Goal: Information Seeking & Learning: Learn about a topic

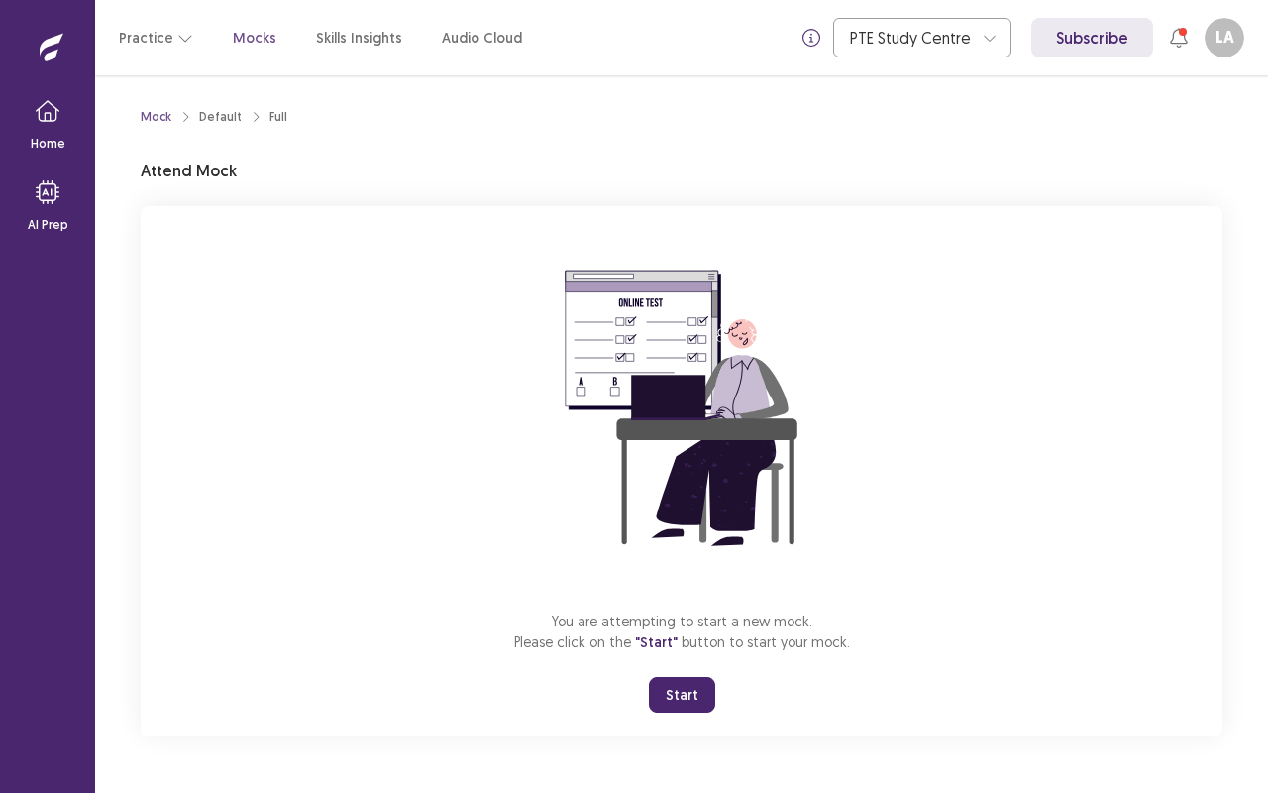
click at [0, 123] on div "Home AI Prep" at bounding box center [47, 160] width 95 height 194
click at [672, 694] on button "Start" at bounding box center [682, 695] width 66 height 36
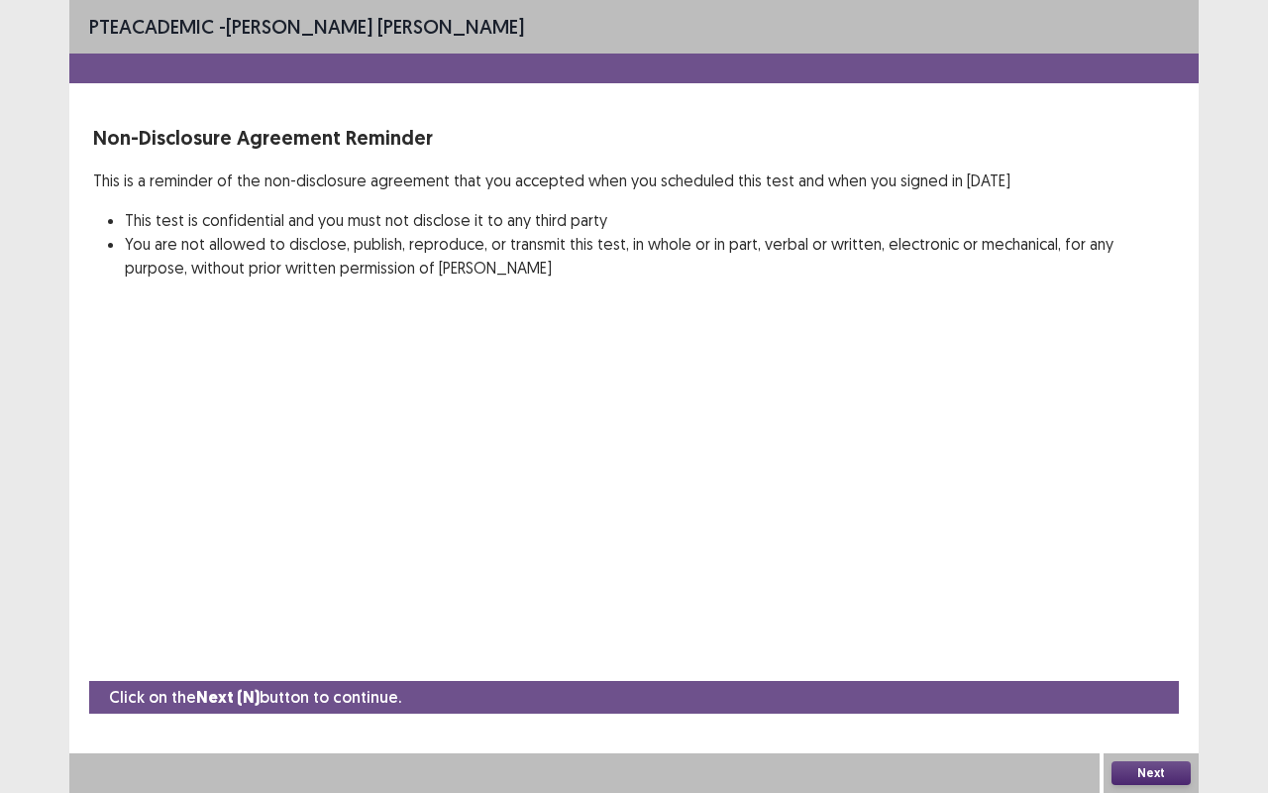
click at [1149, 766] on button "Next" at bounding box center [1151, 773] width 79 height 24
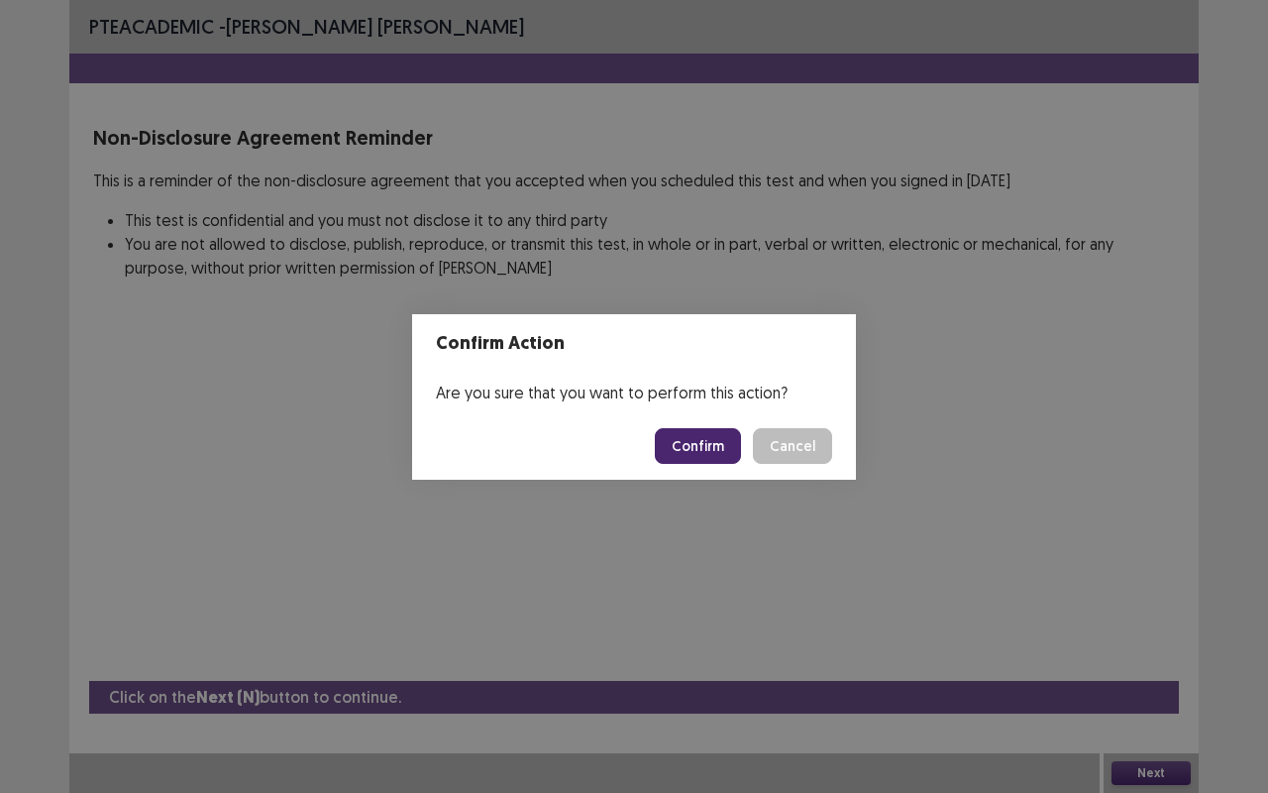
click at [703, 450] on button "Confirm" at bounding box center [698, 446] width 86 height 36
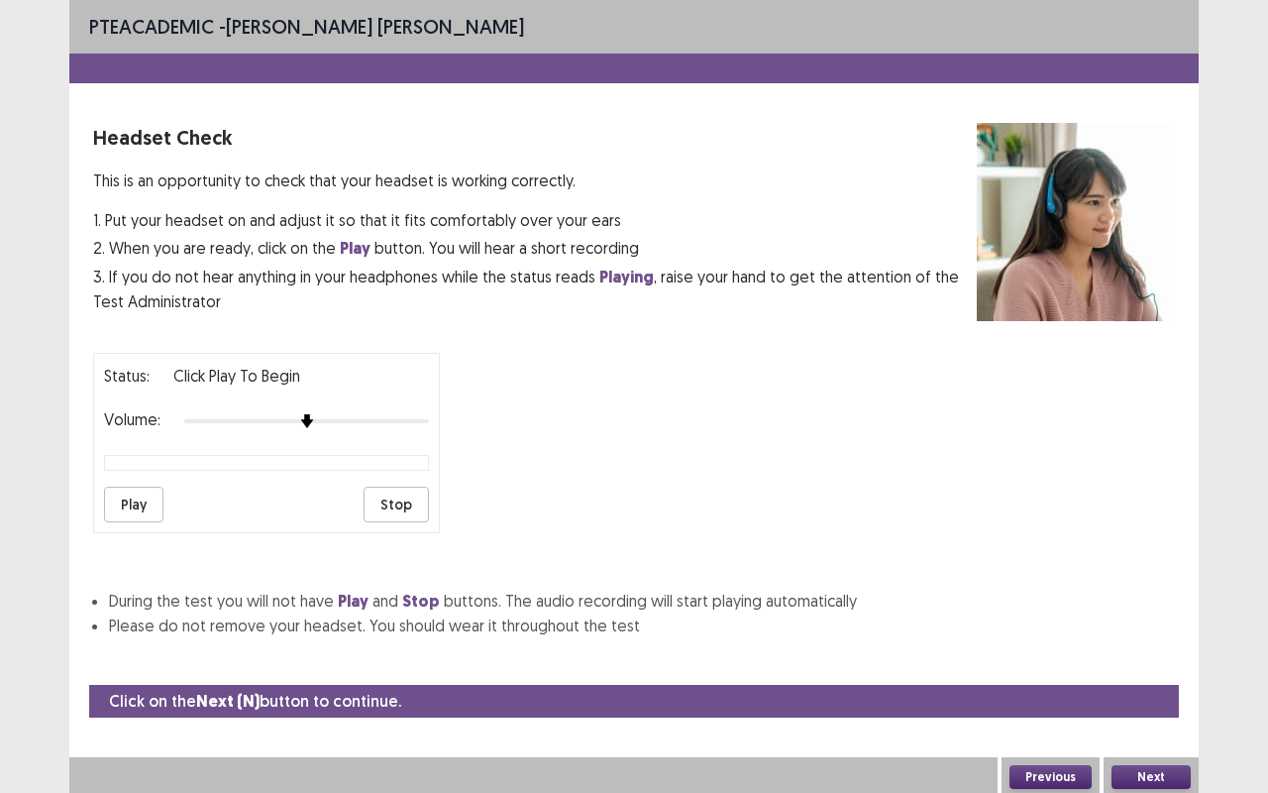
click at [144, 491] on button "Play" at bounding box center [133, 505] width 59 height 36
click at [1162, 769] on button "Next" at bounding box center [1151, 777] width 79 height 24
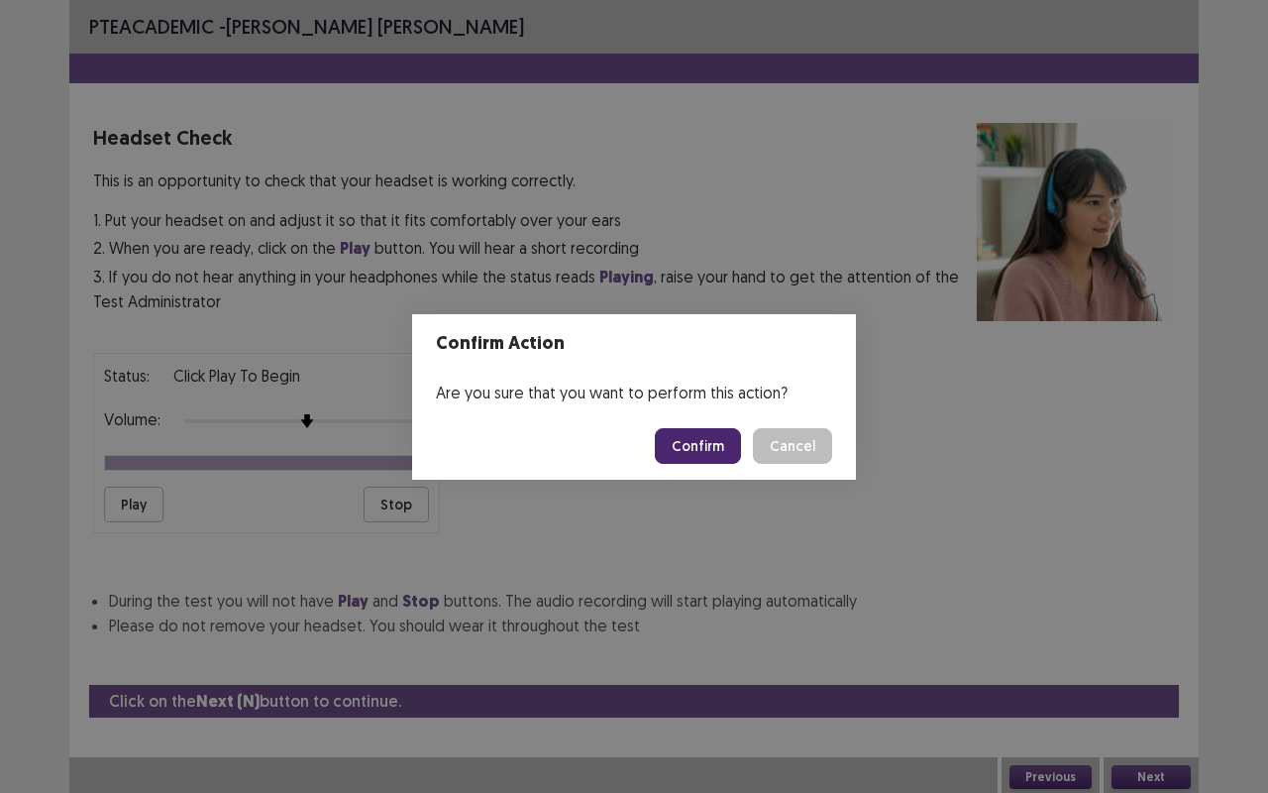
click at [688, 439] on button "Confirm" at bounding box center [698, 446] width 86 height 36
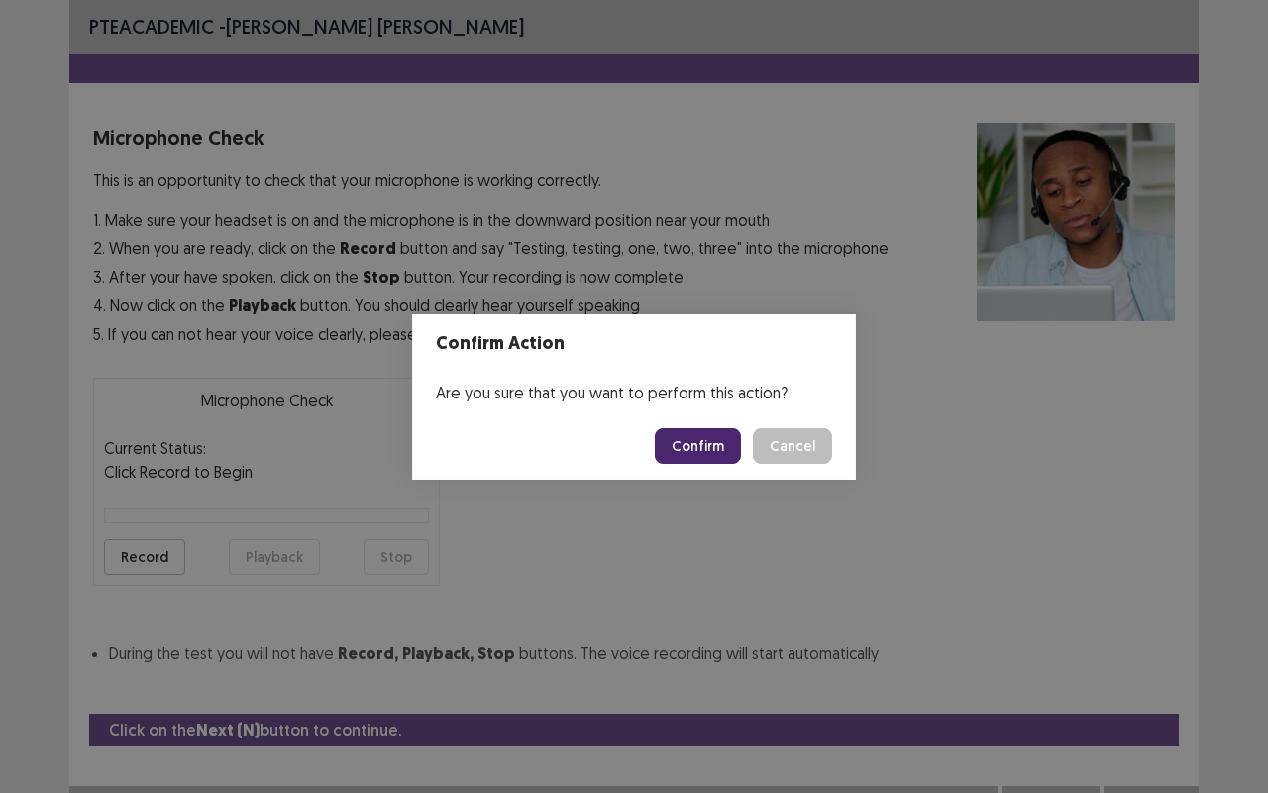
scroll to position [22, 0]
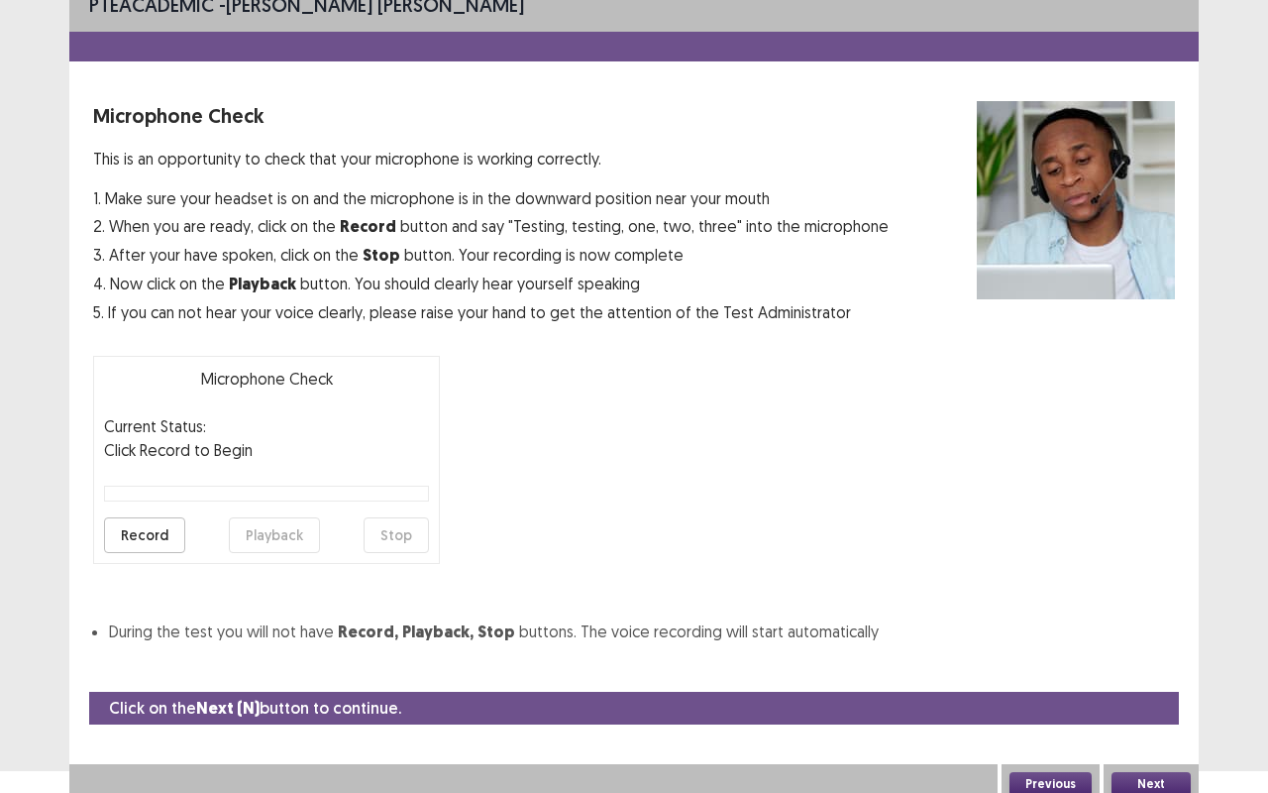
click at [135, 538] on button "Record" at bounding box center [144, 535] width 81 height 36
click at [399, 531] on button "Stop" at bounding box center [396, 535] width 65 height 36
click at [253, 542] on button "Playback" at bounding box center [274, 535] width 91 height 36
click at [262, 536] on button "Playback" at bounding box center [274, 535] width 91 height 36
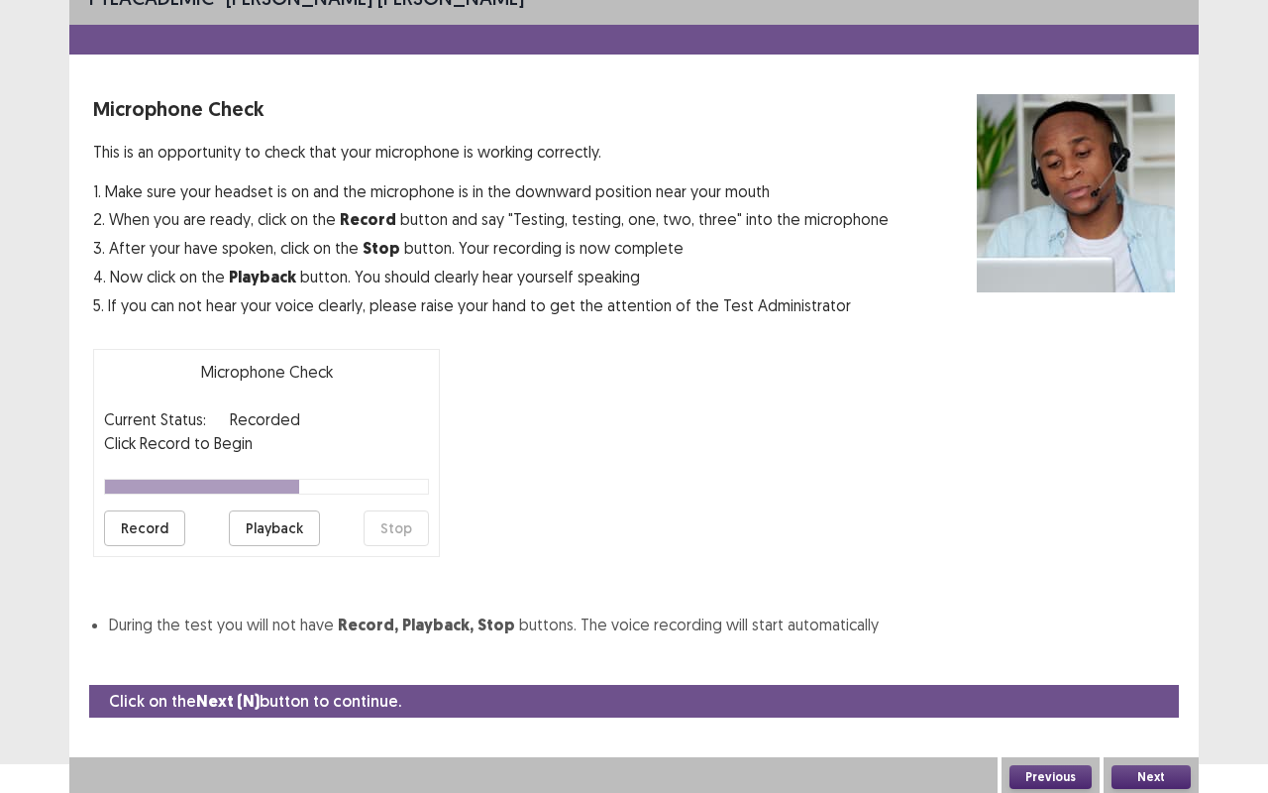
scroll to position [30, 0]
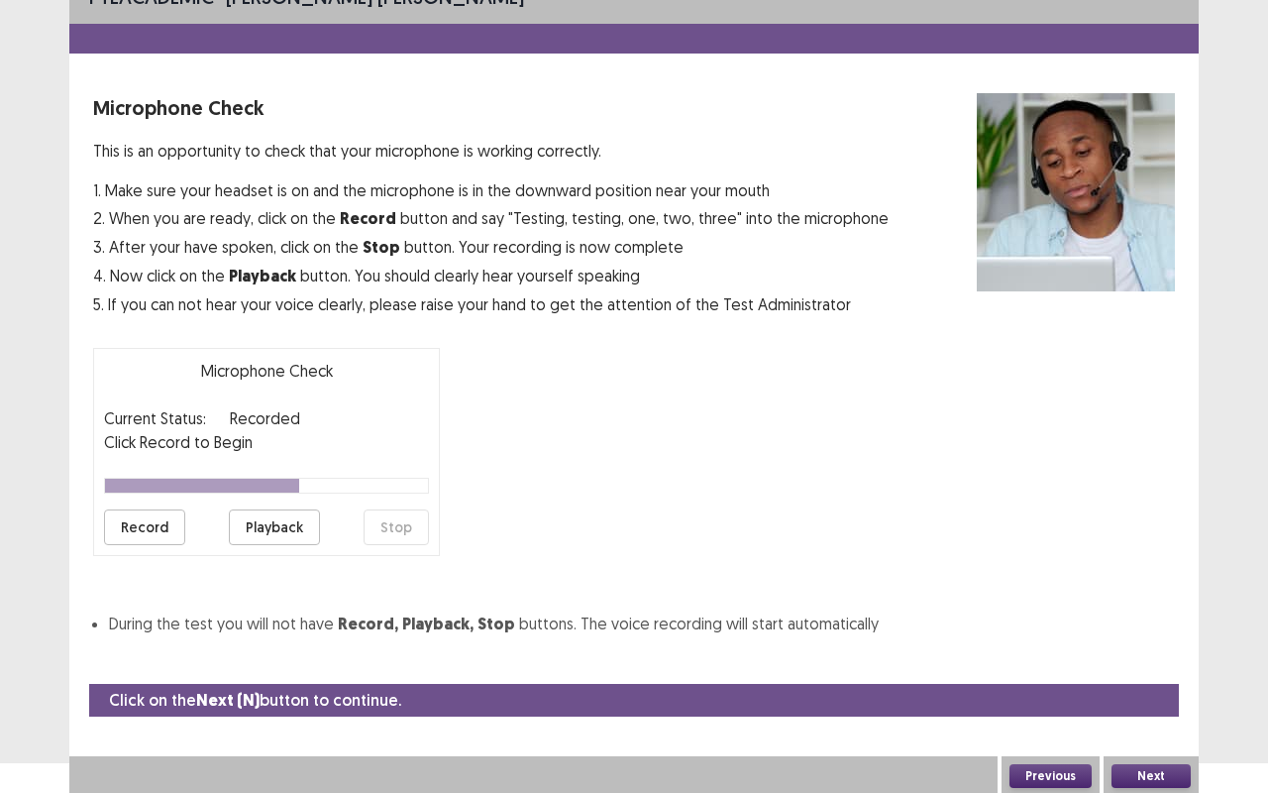
click at [1147, 778] on button "Next" at bounding box center [1151, 776] width 79 height 24
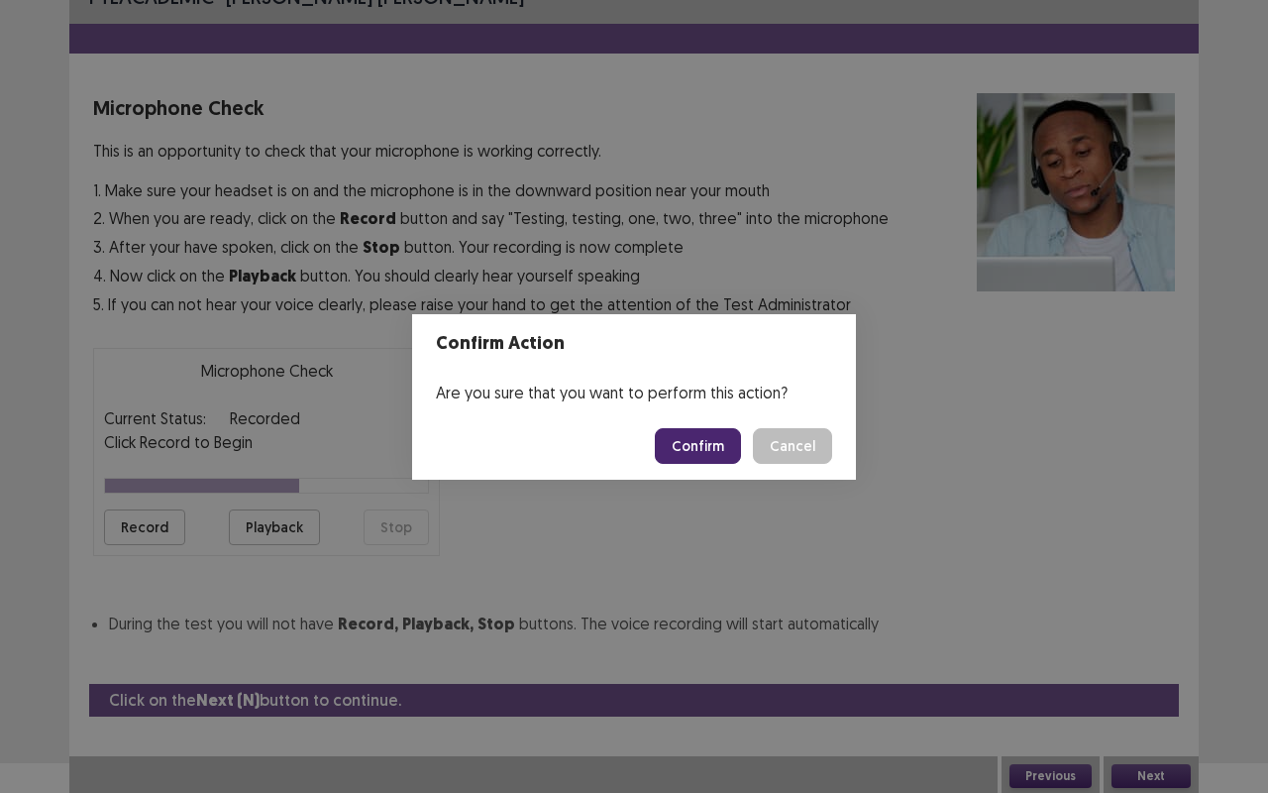
click at [700, 452] on button "Confirm" at bounding box center [698, 446] width 86 height 36
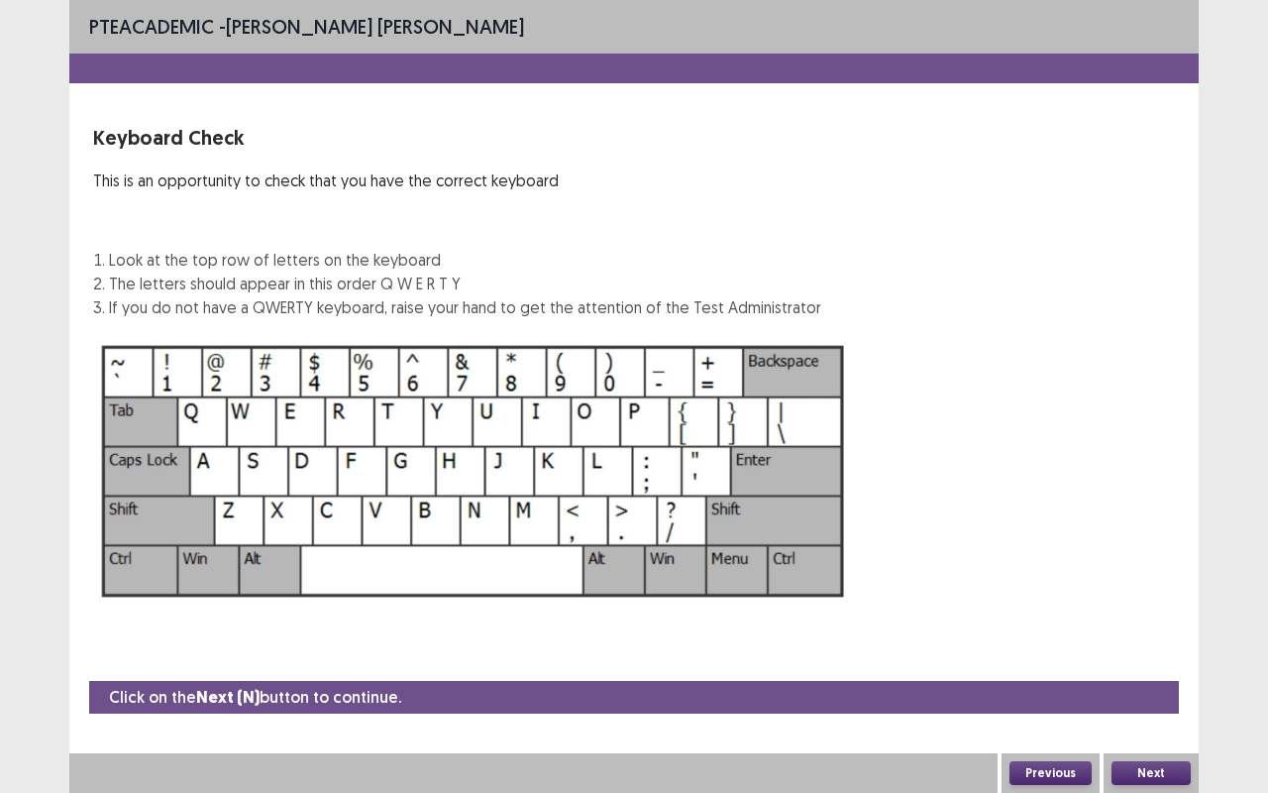
scroll to position [0, 0]
click at [1160, 771] on button "Next" at bounding box center [1151, 773] width 79 height 24
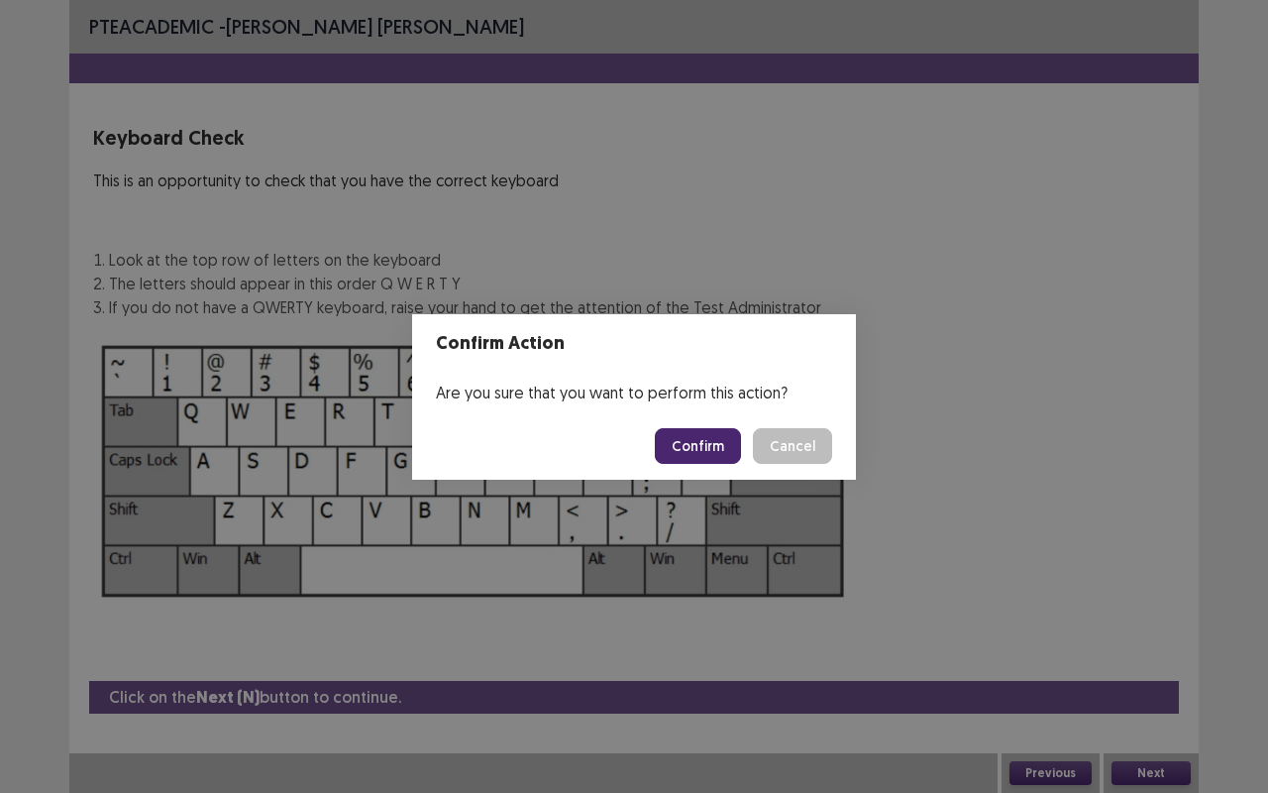
click at [705, 458] on button "Confirm" at bounding box center [698, 446] width 86 height 36
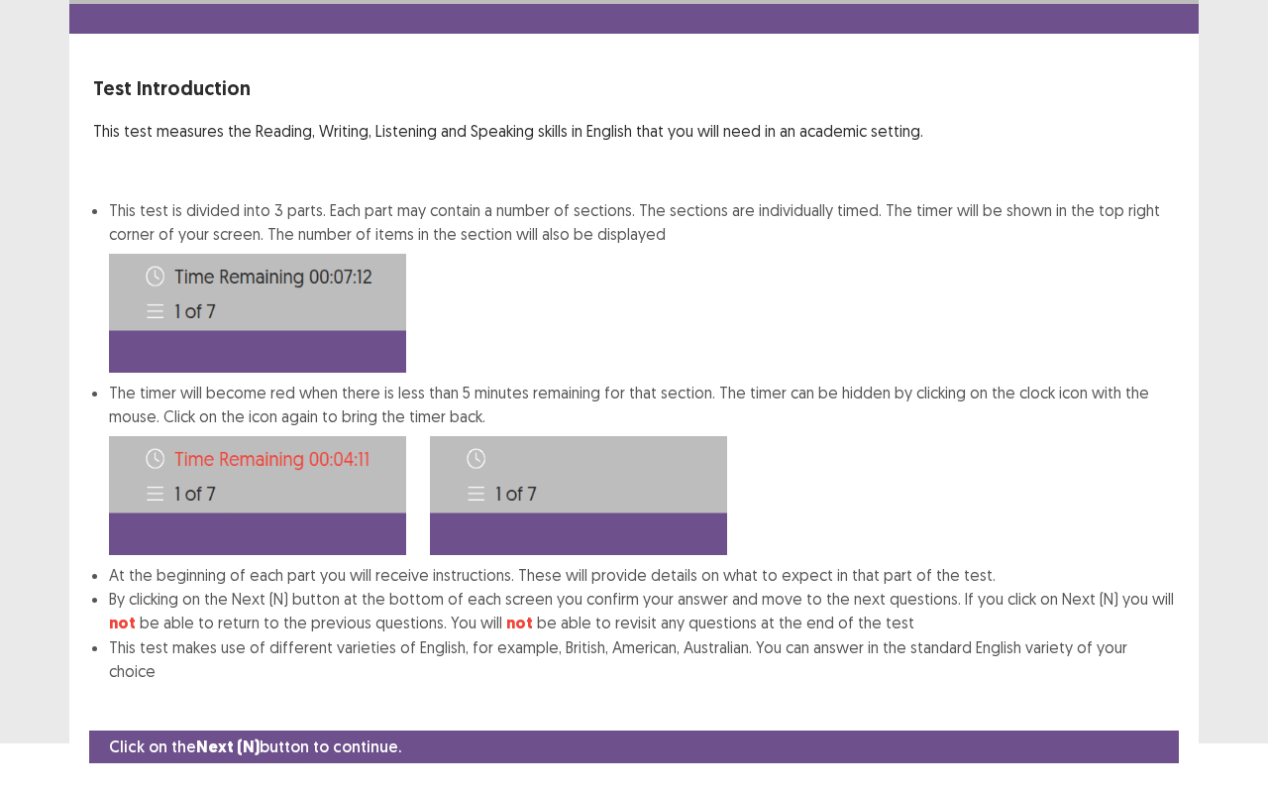
scroll to position [74, 0]
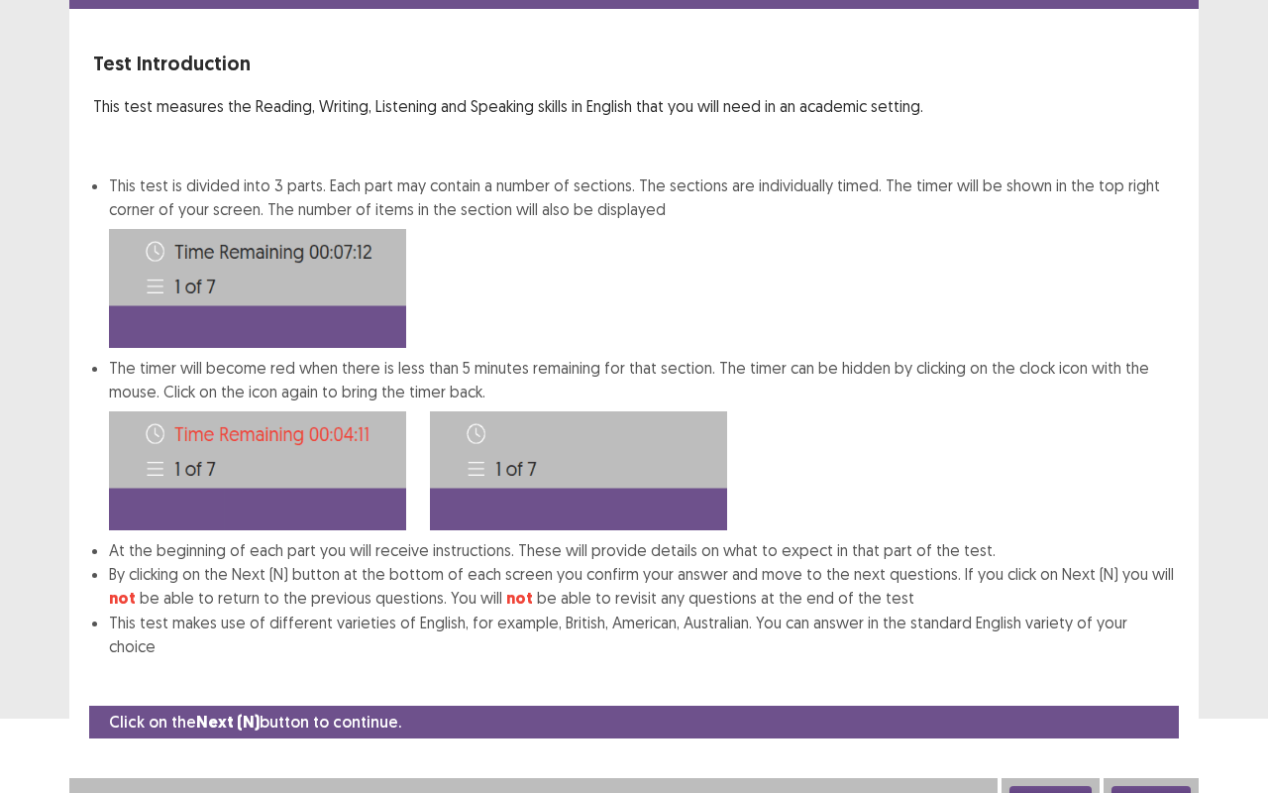
click at [1154, 786] on button "Next" at bounding box center [1151, 798] width 79 height 24
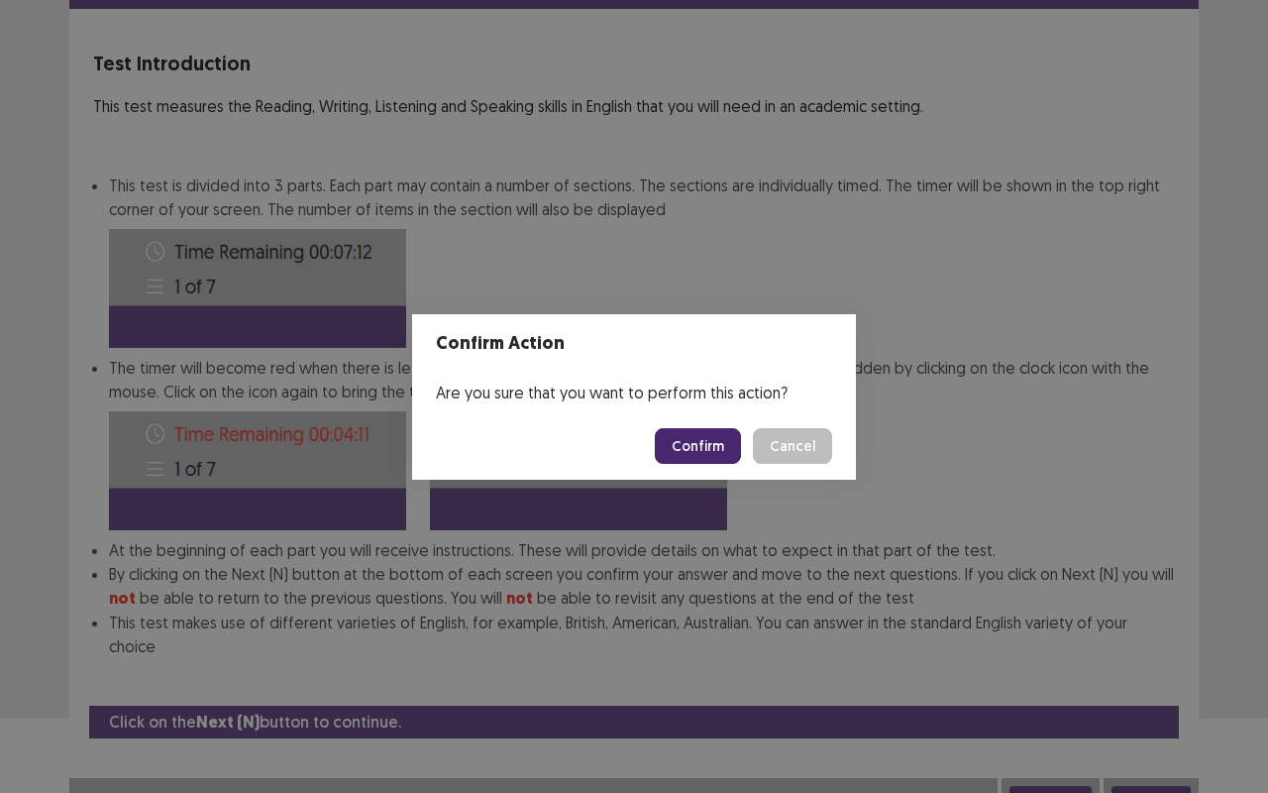
click at [693, 442] on button "Confirm" at bounding box center [698, 446] width 86 height 36
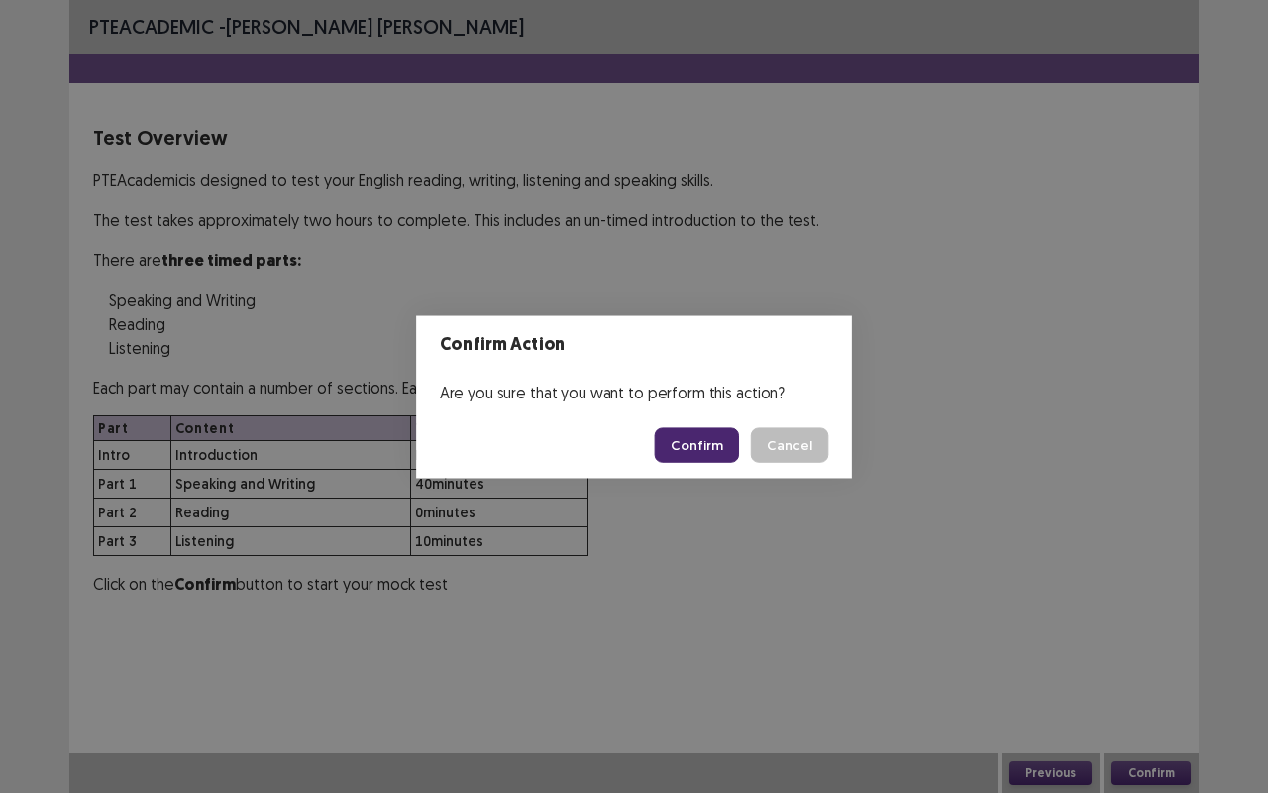
scroll to position [0, 0]
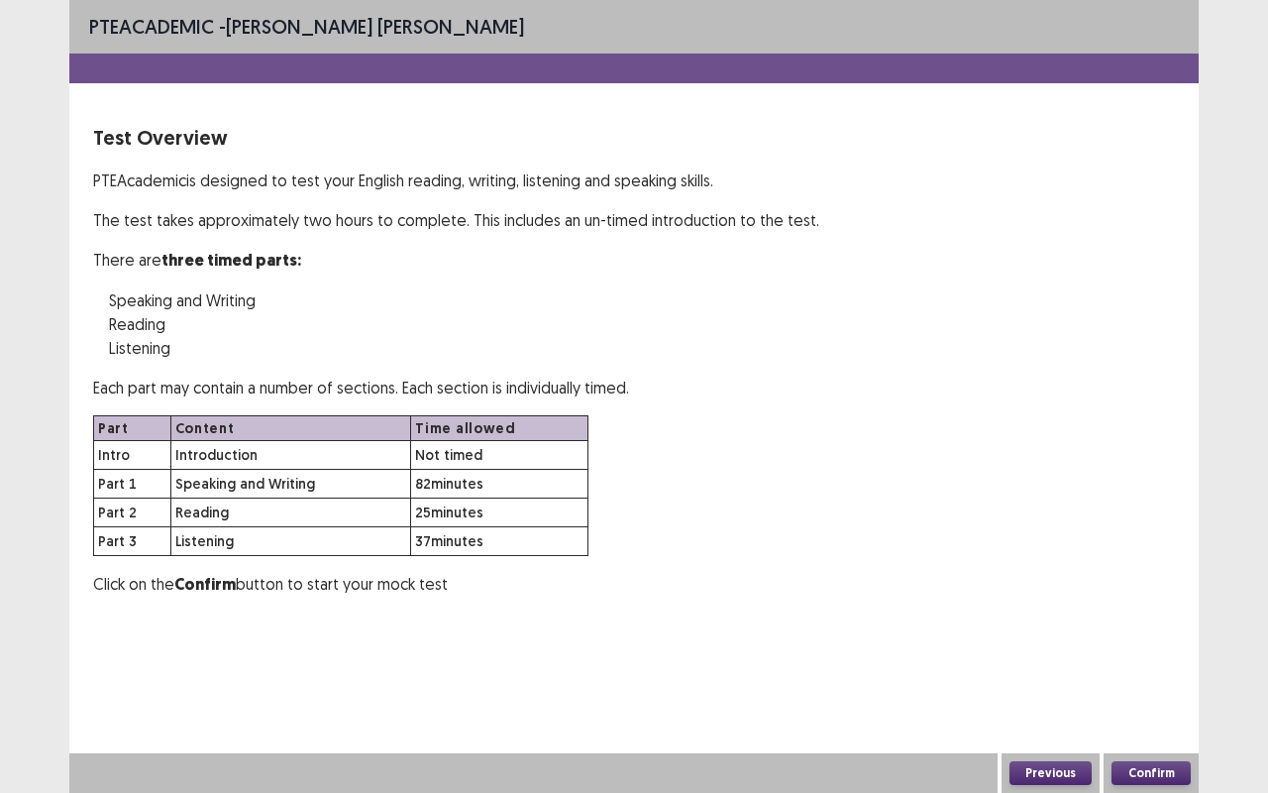
click at [1163, 769] on button "Confirm" at bounding box center [1151, 773] width 79 height 24
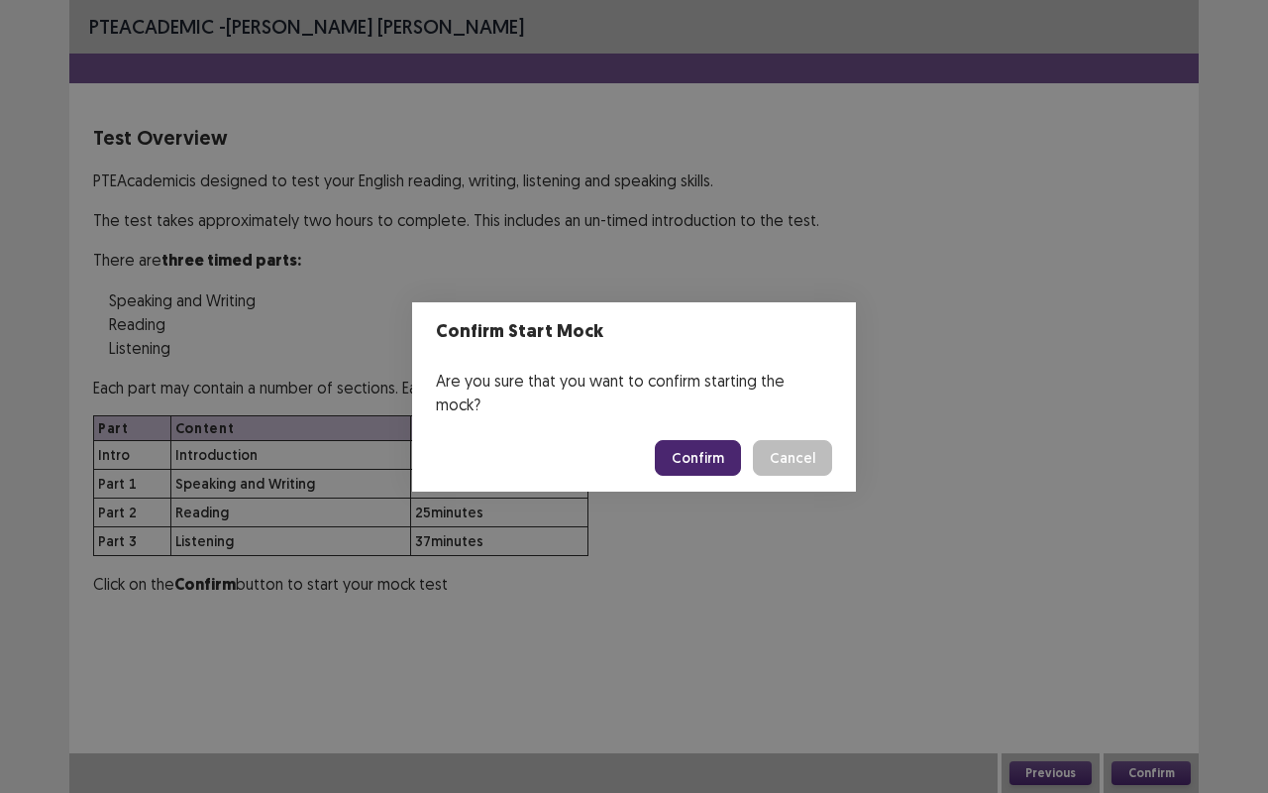
click at [702, 440] on button "Confirm" at bounding box center [698, 458] width 86 height 36
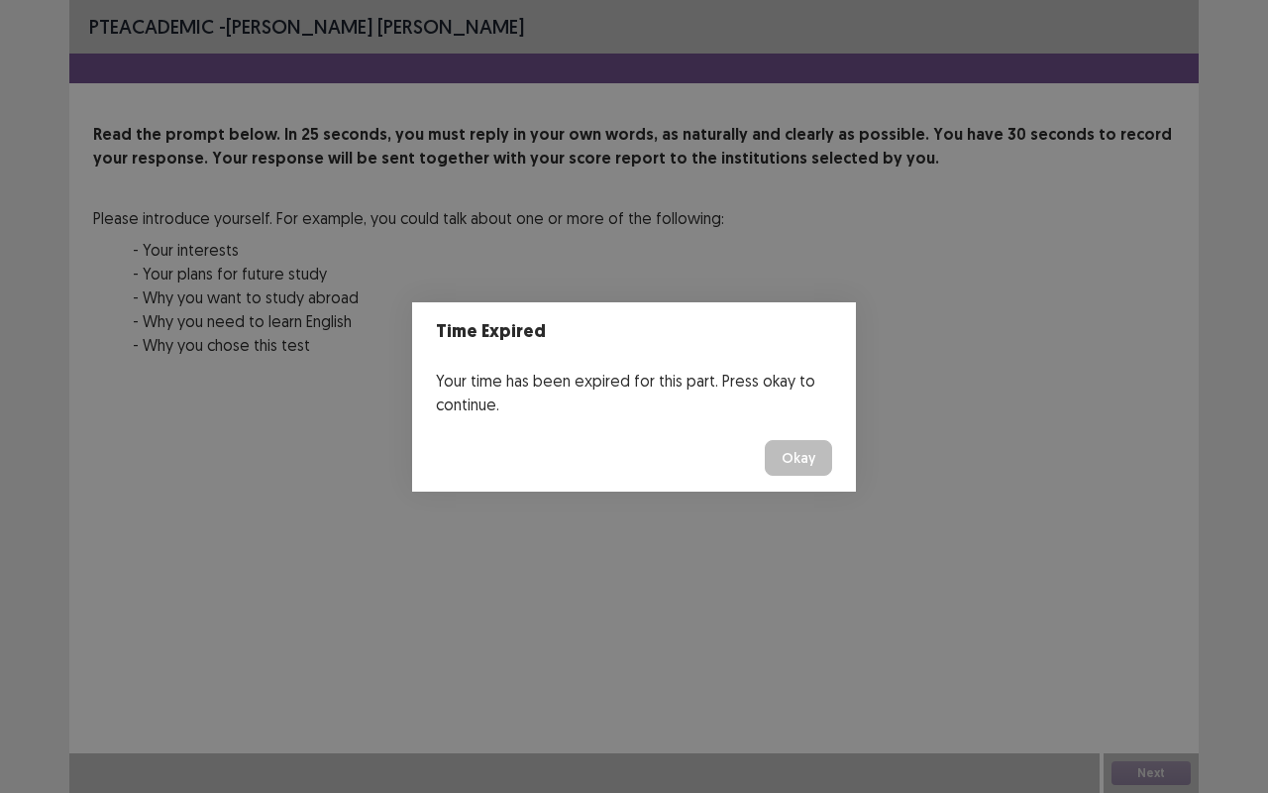
click at [816, 456] on button "Okay" at bounding box center [798, 458] width 67 height 36
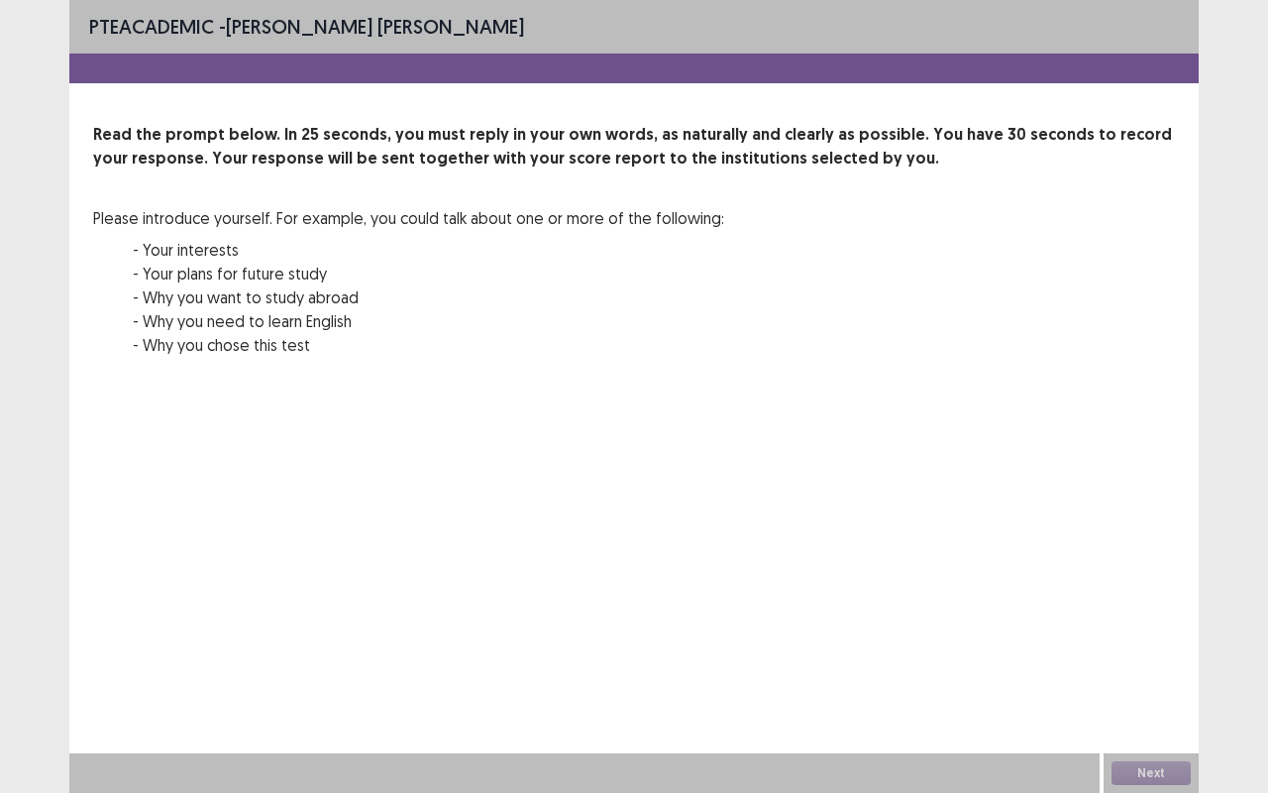
click at [1119, 660] on div "PTE academic - [PERSON_NAME] [PERSON_NAME] Read the prompt below. In 25 seconds…" at bounding box center [634, 396] width 1130 height 793
click at [361, 161] on p "Read the prompt below. In 25 seconds, you must reply in your own words, as natu…" at bounding box center [634, 147] width 1082 height 48
click at [598, 0] on div "PTE academic - [PERSON_NAME] [PERSON_NAME]" at bounding box center [634, 27] width 1130 height 54
click at [634, 65] on div at bounding box center [634, 69] width 1130 height 30
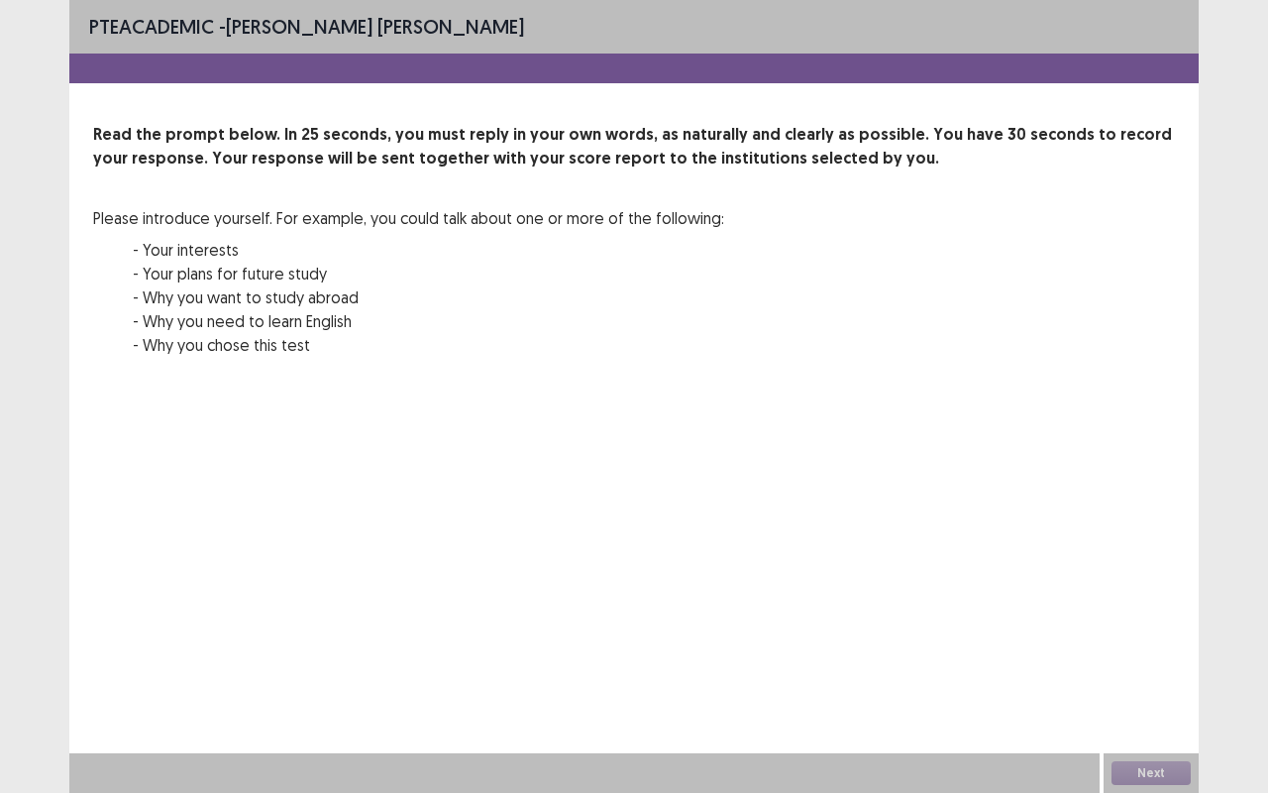
click at [634, 65] on div at bounding box center [634, 69] width 1130 height 30
click at [769, 130] on p "Read the prompt below. In 25 seconds, you must reply in your own words, as natu…" at bounding box center [634, 147] width 1082 height 48
click at [795, 218] on div "Read the prompt below. In 25 seconds, you must reply in your own words, as natu…" at bounding box center [634, 252] width 1082 height 258
click at [866, 351] on div "Read the prompt below. In 25 seconds, you must reply in your own words, as natu…" at bounding box center [634, 252] width 1082 height 258
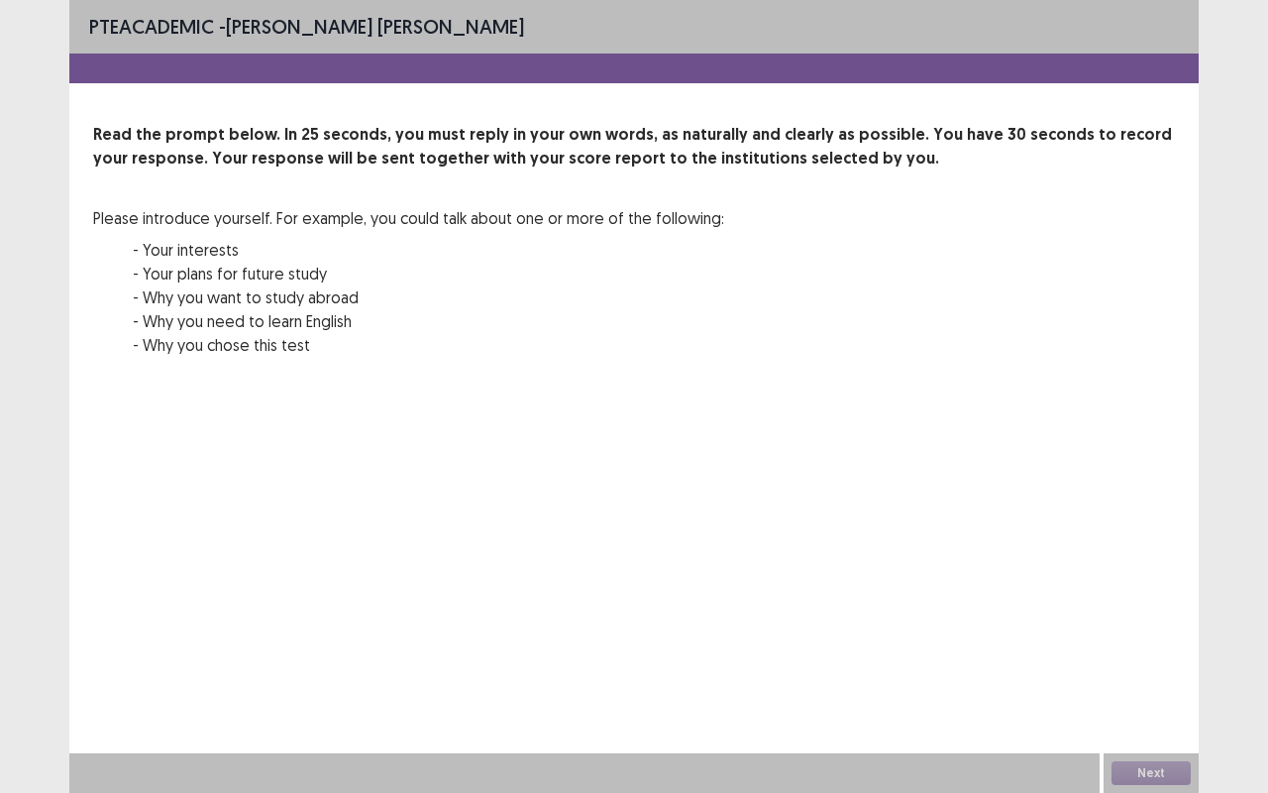
click at [867, 352] on div "Read the prompt below. In 25 seconds, you must reply in your own words, as natu…" at bounding box center [634, 252] width 1082 height 258
drag, startPoint x: 817, startPoint y: 429, endPoint x: 818, endPoint y: 441, distance: 11.9
click at [818, 441] on div "PTE academic - [PERSON_NAME] [PERSON_NAME] Read the prompt below. In 25 seconds…" at bounding box center [634, 240] width 1130 height 480
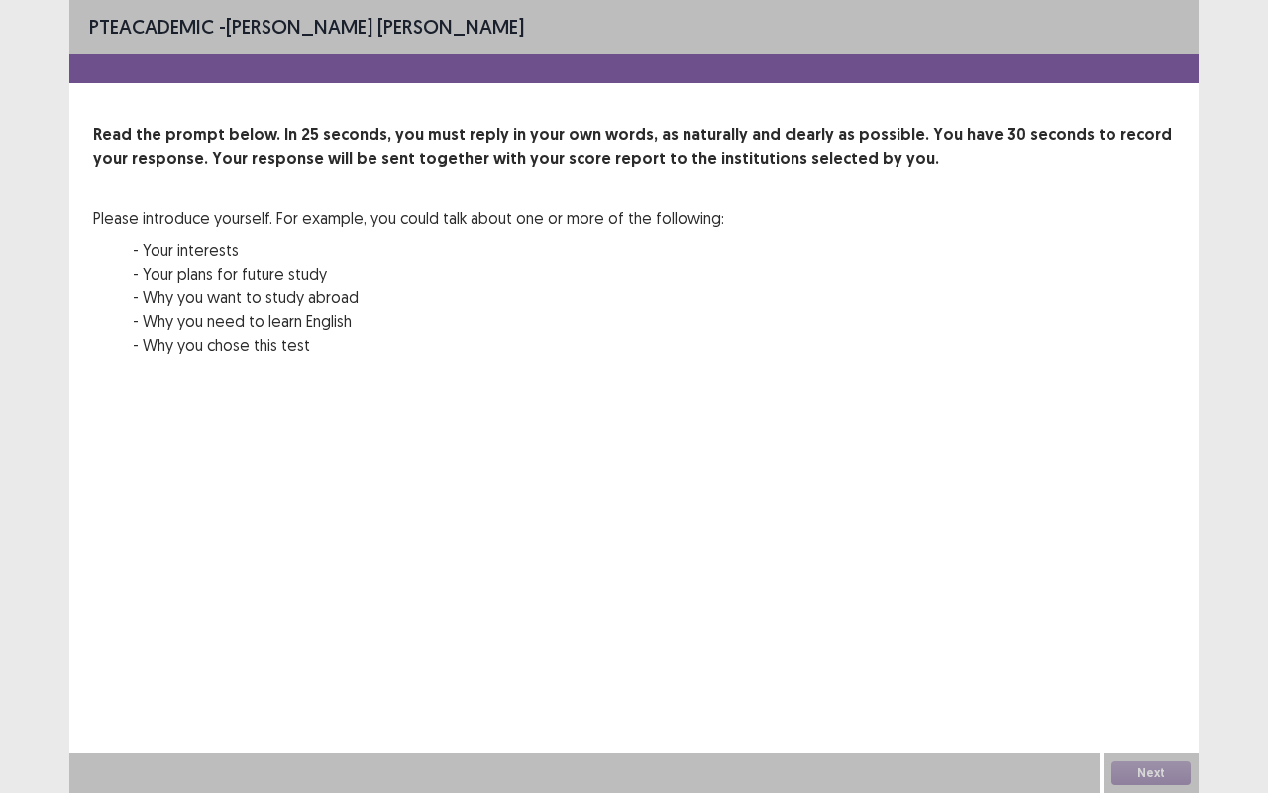
click at [818, 441] on div "PTE academic - [PERSON_NAME] [PERSON_NAME] Read the prompt below. In 25 seconds…" at bounding box center [634, 240] width 1130 height 480
click at [997, 386] on div "00 : 00 00 : 25" at bounding box center [634, 409] width 1082 height 59
drag, startPoint x: 989, startPoint y: 380, endPoint x: 959, endPoint y: 375, distance: 30.3
click at [979, 379] on div "Read the prompt below. In 25 seconds, you must reply in your own words, as natu…" at bounding box center [634, 281] width 1130 height 317
drag, startPoint x: 914, startPoint y: 383, endPoint x: 237, endPoint y: 289, distance: 683.3
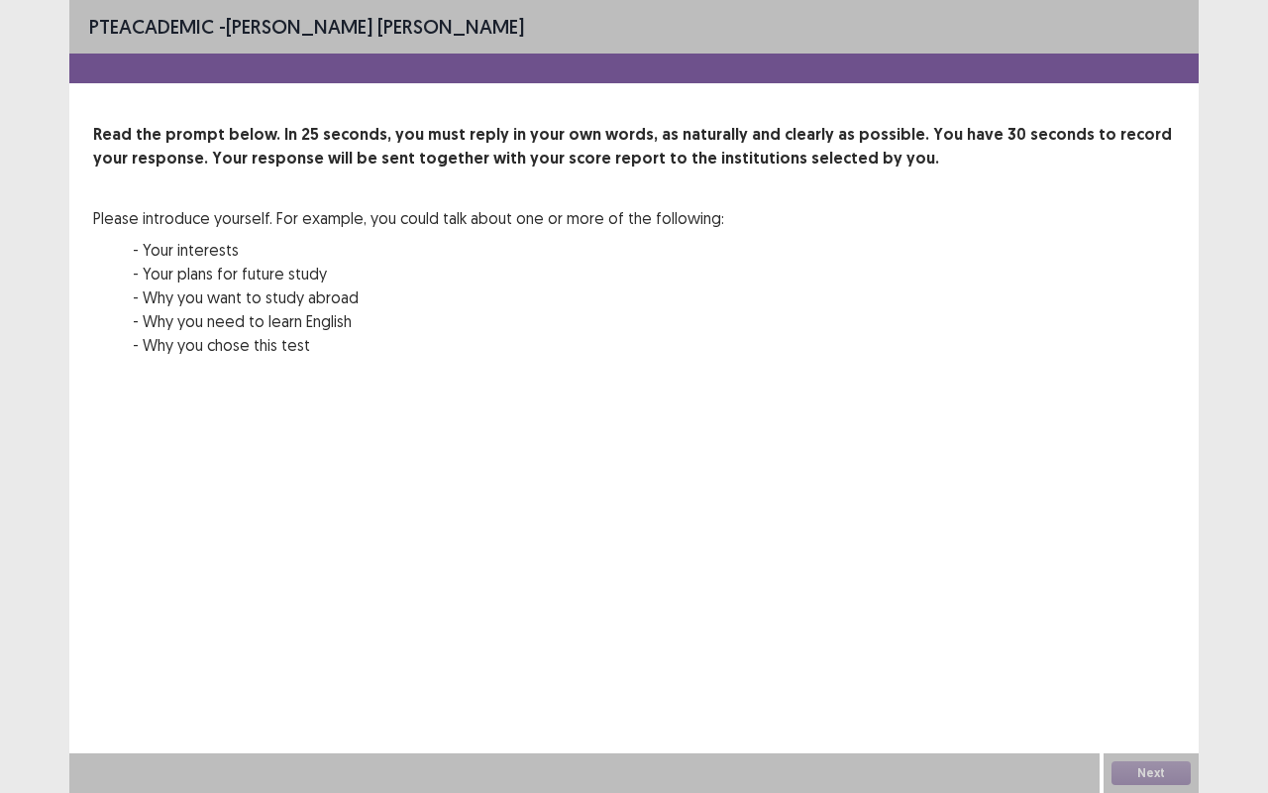
click at [556, 349] on div "Read the prompt below. In 25 seconds, you must reply in your own words, as natu…" at bounding box center [634, 252] width 1082 height 258
click at [234, 286] on p "- Why you want to study abroad" at bounding box center [429, 297] width 592 height 24
click at [232, 283] on p "- Your plans for future study" at bounding box center [429, 274] width 592 height 24
click at [398, 295] on p "- Why you want to study abroad" at bounding box center [429, 297] width 592 height 24
drag, startPoint x: 407, startPoint y: 295, endPoint x: 424, endPoint y: 297, distance: 17.0
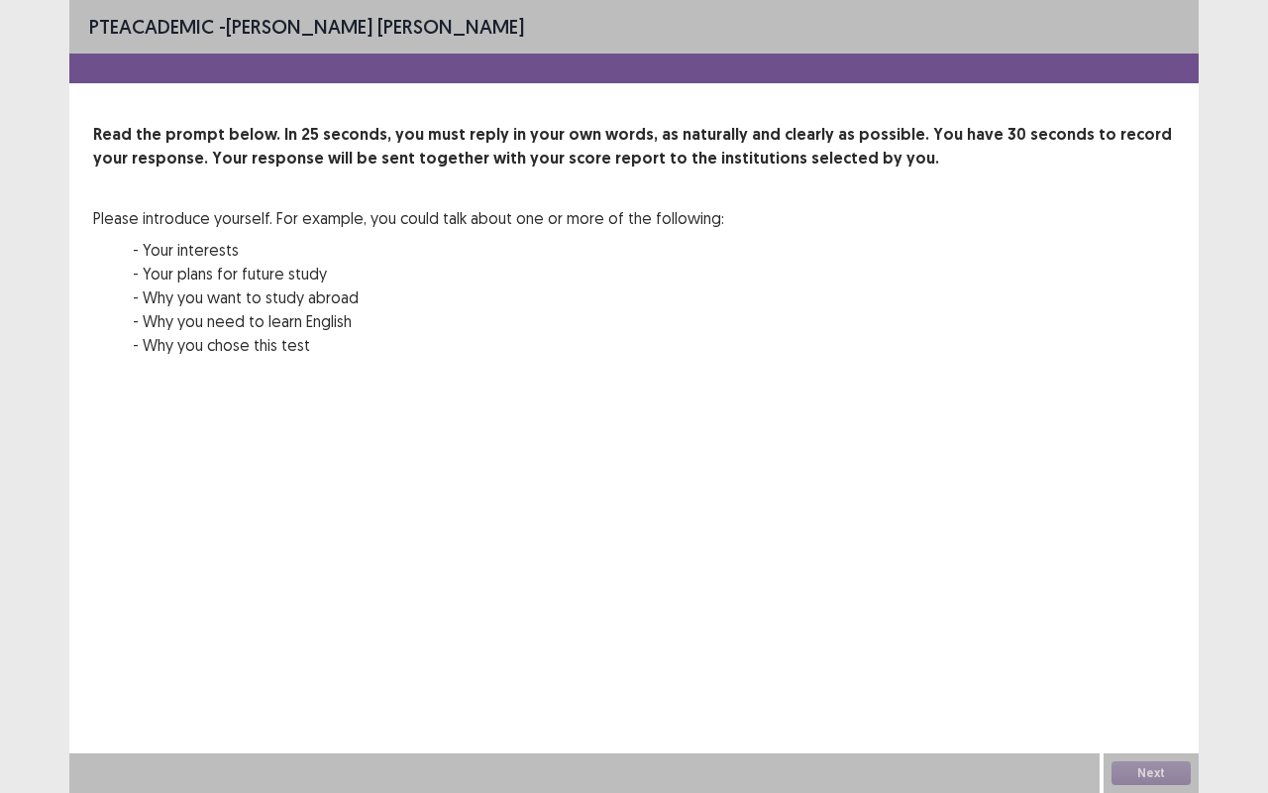
click at [411, 295] on p "- Why you want to study abroad" at bounding box center [429, 297] width 592 height 24
drag, startPoint x: 424, startPoint y: 297, endPoint x: 834, endPoint y: 0, distance: 506.6
click at [557, 155] on div "Read the prompt below. In 25 seconds, you must reply in your own words, as natu…" at bounding box center [634, 252] width 1082 height 258
click at [765, 40] on div "PTE academic - [PERSON_NAME] [PERSON_NAME]" at bounding box center [634, 27] width 1130 height 54
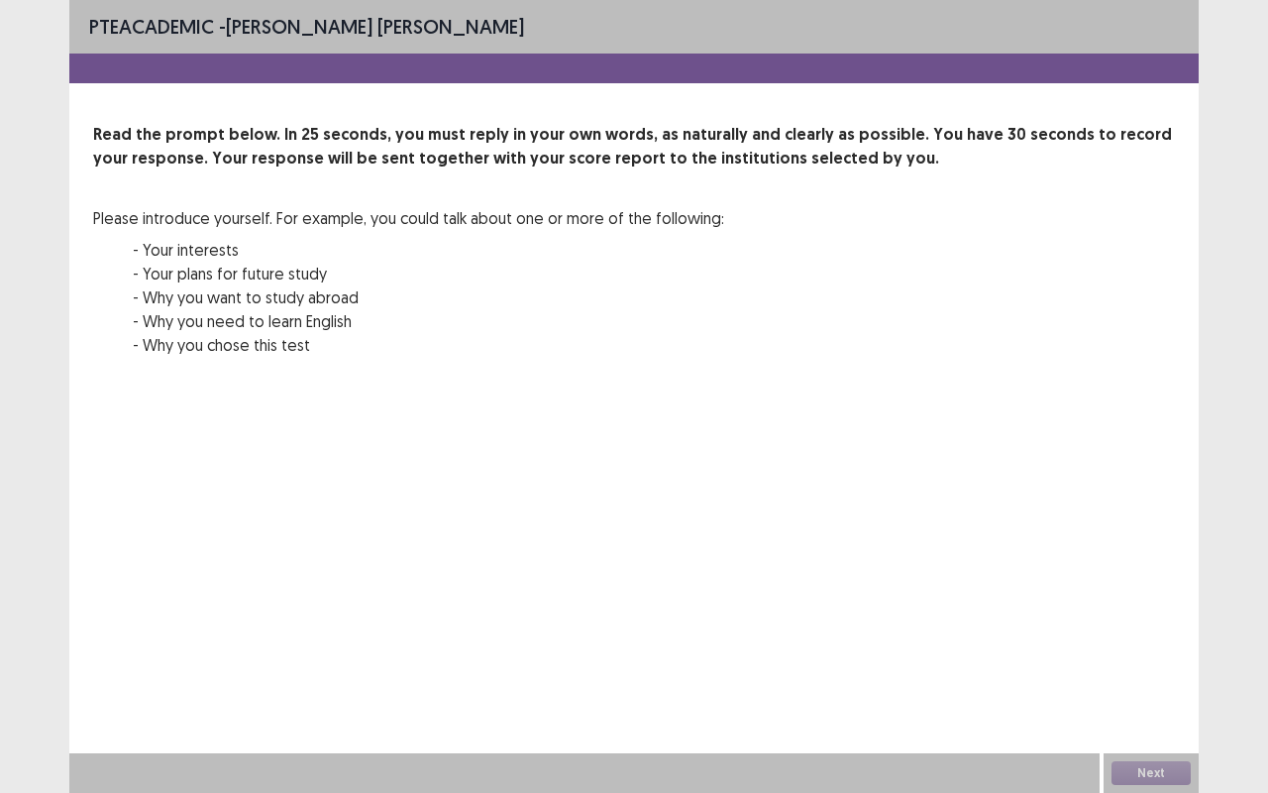
drag, startPoint x: 765, startPoint y: 40, endPoint x: 561, endPoint y: 380, distance: 397.3
click at [660, 248] on div "PTE academic - [PERSON_NAME] [PERSON_NAME] Read the prompt below. In 25 seconds…" at bounding box center [634, 240] width 1130 height 480
click at [591, 450] on div "PTE academic - [PERSON_NAME] [PERSON_NAME] Read the prompt below. In 25 seconds…" at bounding box center [634, 240] width 1130 height 480
click at [595, 450] on div "PTE academic - [PERSON_NAME] [PERSON_NAME] Read the prompt below. In 25 seconds…" at bounding box center [634, 240] width 1130 height 480
click at [729, 426] on div "00 : 00 00 : 25" at bounding box center [634, 409] width 1082 height 59
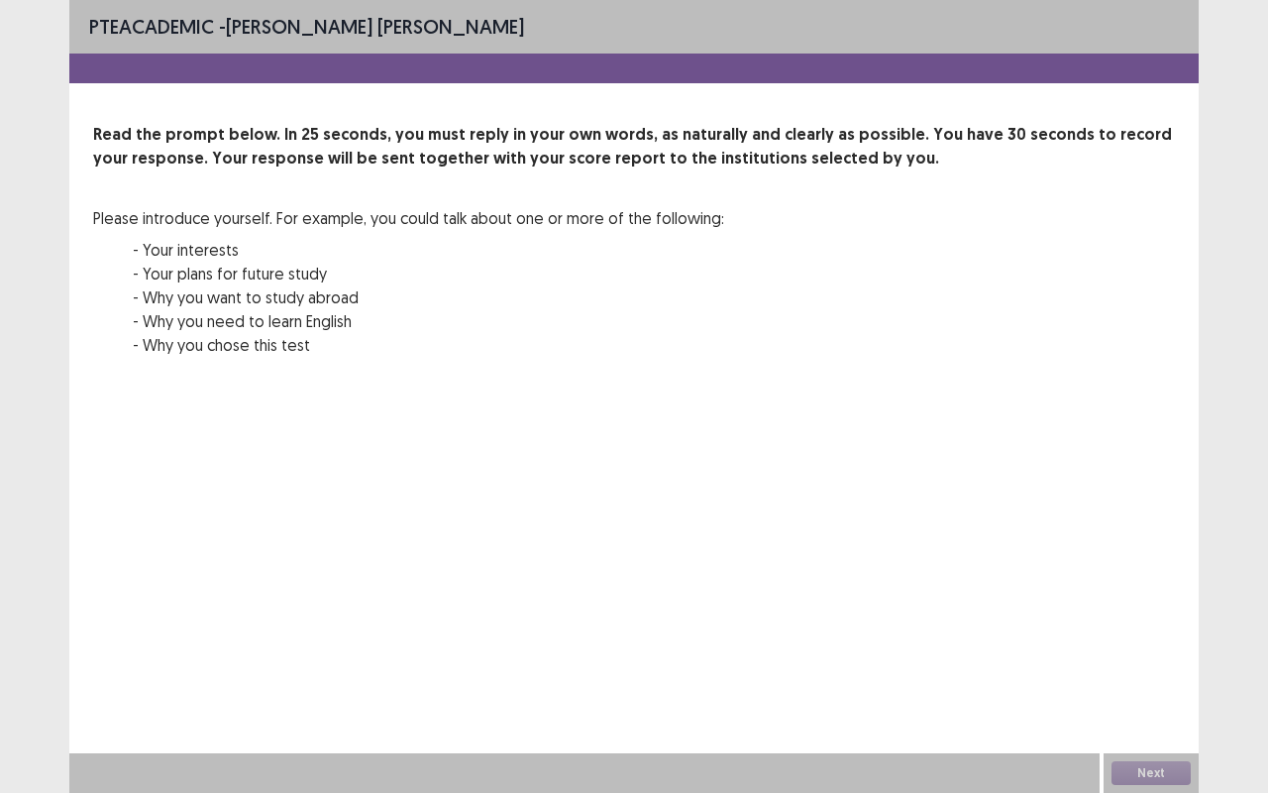
click at [709, 415] on div "00 : 00 00 : 25" at bounding box center [634, 409] width 1082 height 59
click at [706, 399] on div "00 : 00 00 : 25" at bounding box center [634, 409] width 1082 height 59
click at [719, 383] on div "00 : 00 00 : 25" at bounding box center [634, 409] width 1082 height 59
click at [1149, 771] on div "Next" at bounding box center [1151, 773] width 95 height 40
click at [598, 772] on div at bounding box center [584, 773] width 1030 height 40
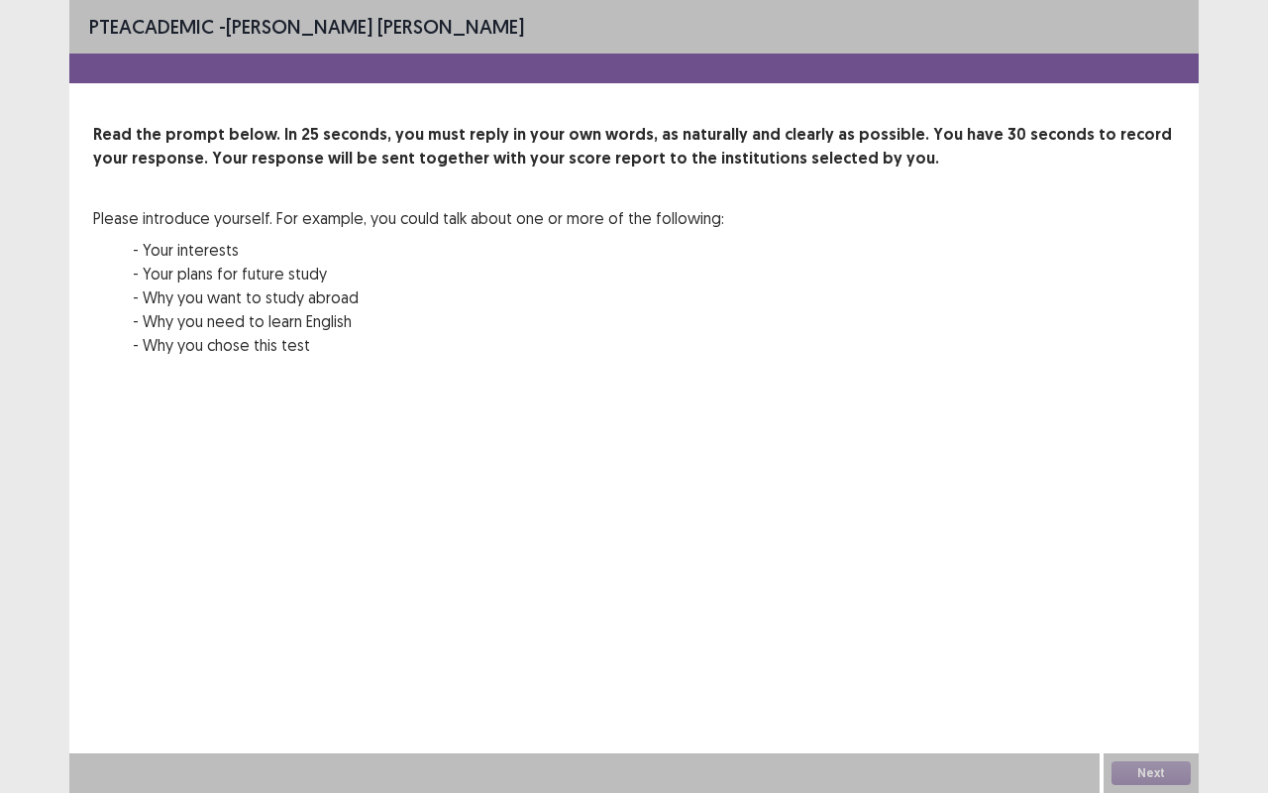
click at [605, 778] on div at bounding box center [584, 773] width 1030 height 40
